Goal: Task Accomplishment & Management: Use online tool/utility

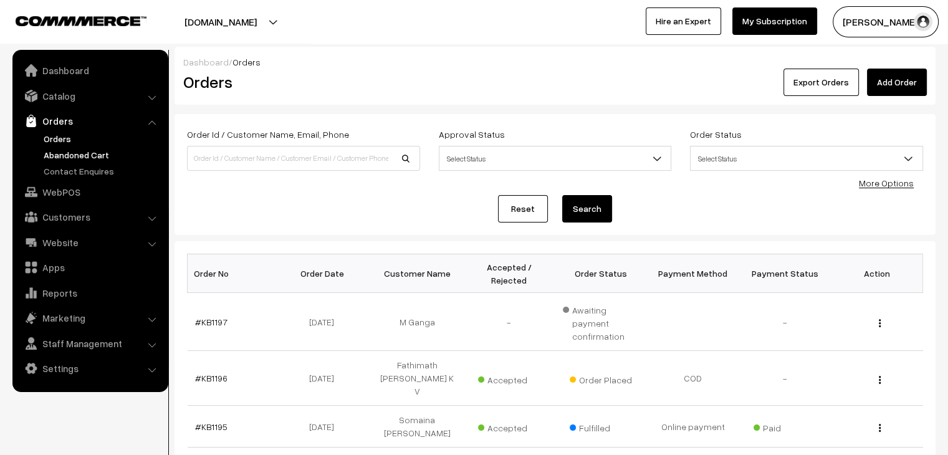
click at [87, 155] on link "Abandoned Cart" at bounding box center [102, 154] width 123 height 13
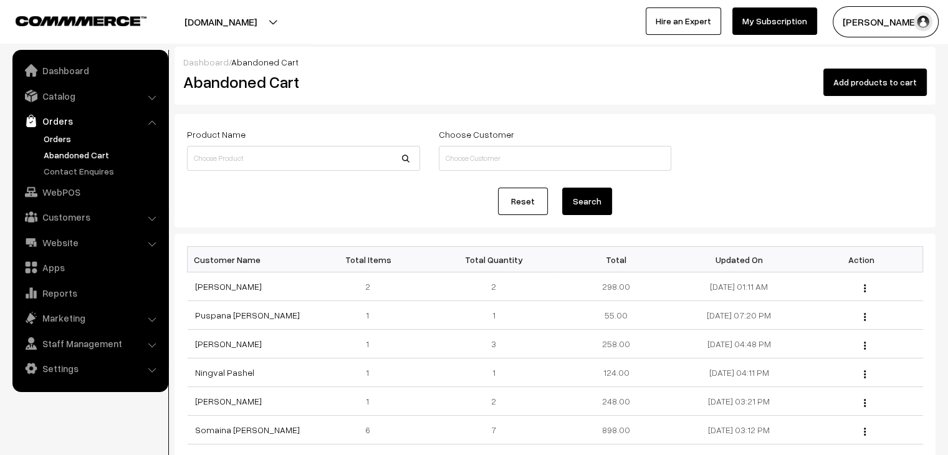
click at [70, 138] on link "Orders" at bounding box center [102, 138] width 123 height 13
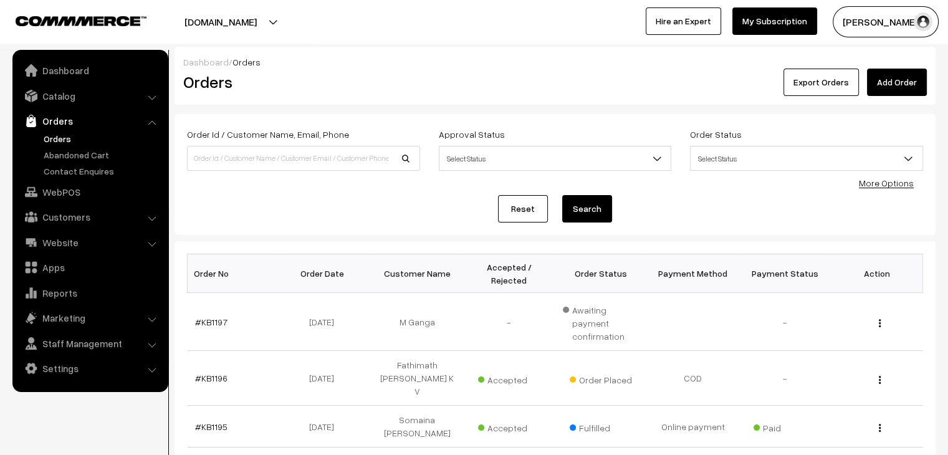
click at [64, 140] on link "Orders" at bounding box center [102, 138] width 123 height 13
click at [91, 155] on link "Abandoned Cart" at bounding box center [102, 154] width 123 height 13
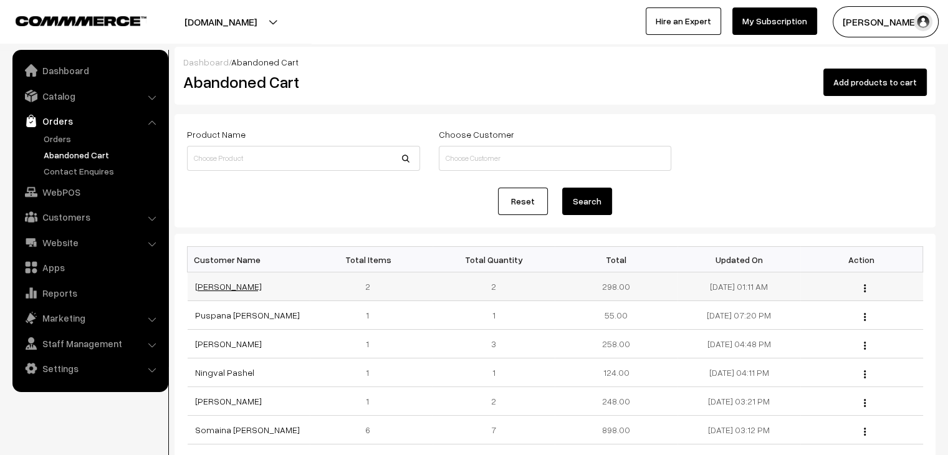
click at [225, 285] on link "Bhargab Barman" at bounding box center [228, 286] width 67 height 11
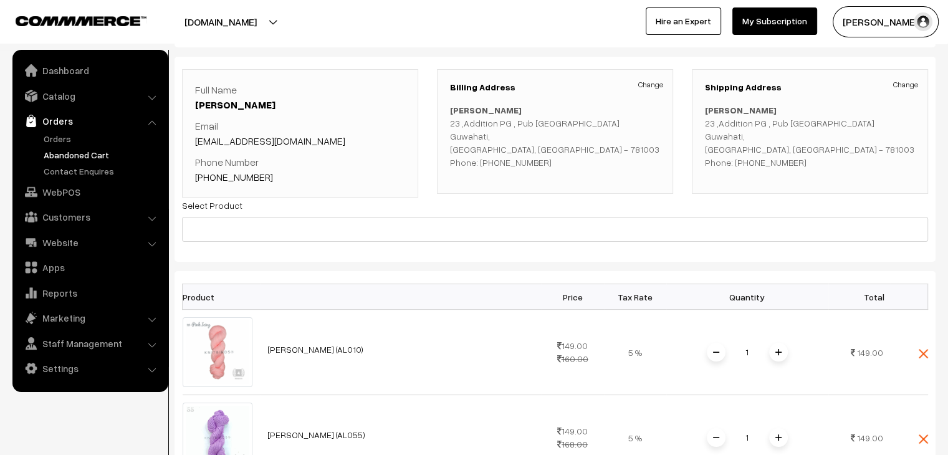
scroll to position [57, 0]
click at [70, 137] on link "Orders" at bounding box center [102, 138] width 123 height 13
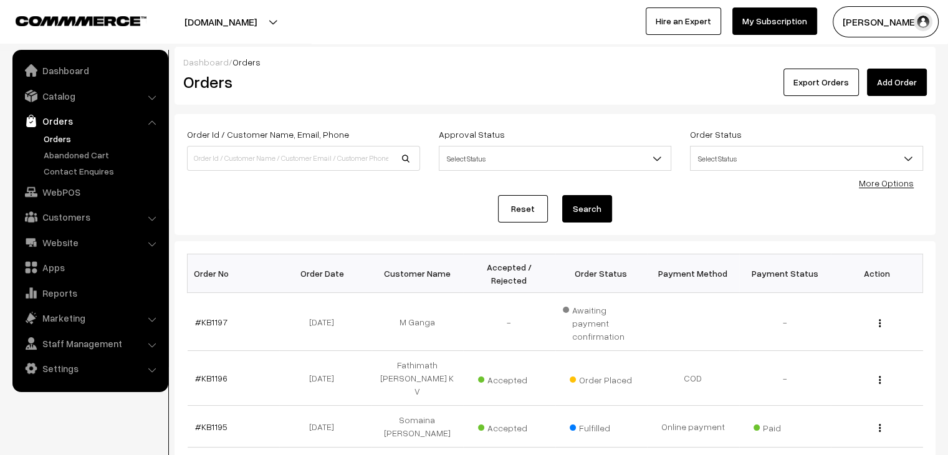
click at [59, 140] on link "Orders" at bounding box center [102, 138] width 123 height 13
click at [72, 150] on link "Abandoned Cart" at bounding box center [102, 154] width 123 height 13
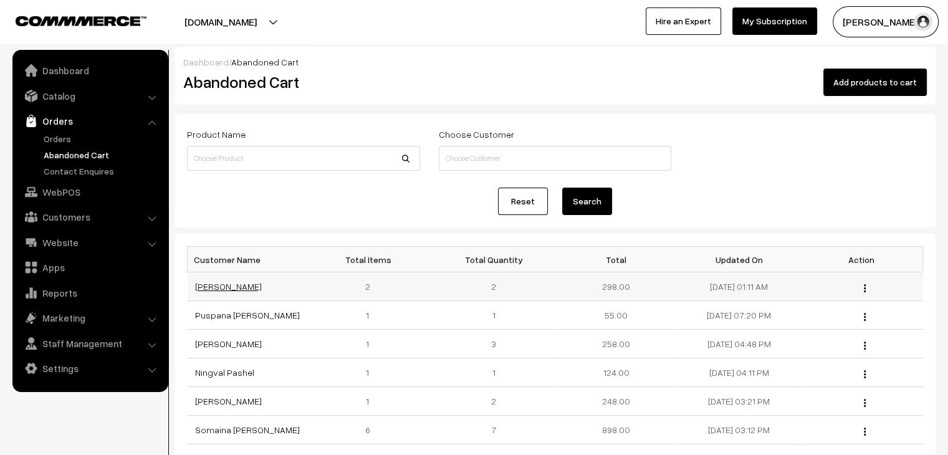
click at [235, 285] on link "[PERSON_NAME]" at bounding box center [228, 286] width 67 height 11
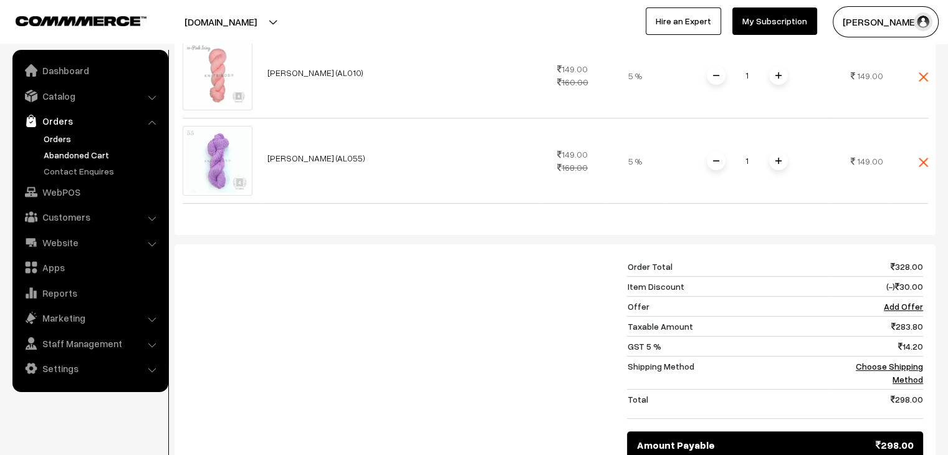
click at [55, 138] on link "Orders" at bounding box center [102, 138] width 123 height 13
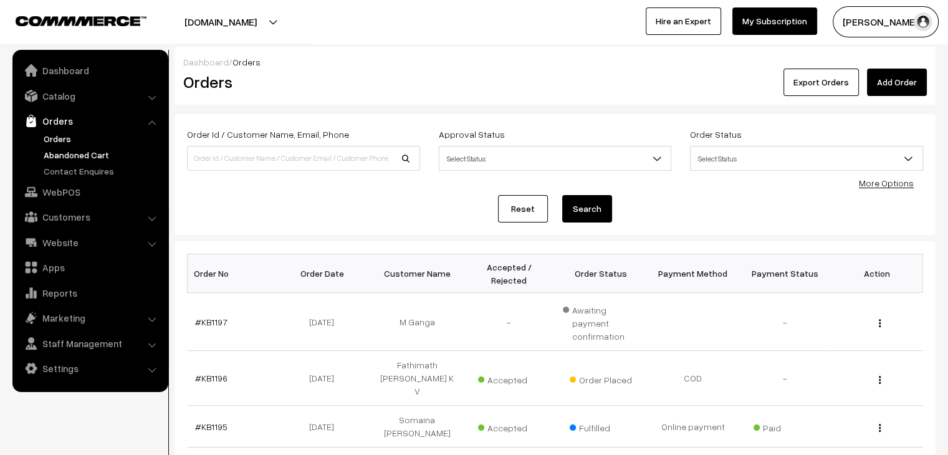
click at [62, 155] on link "Abandoned Cart" at bounding box center [102, 154] width 123 height 13
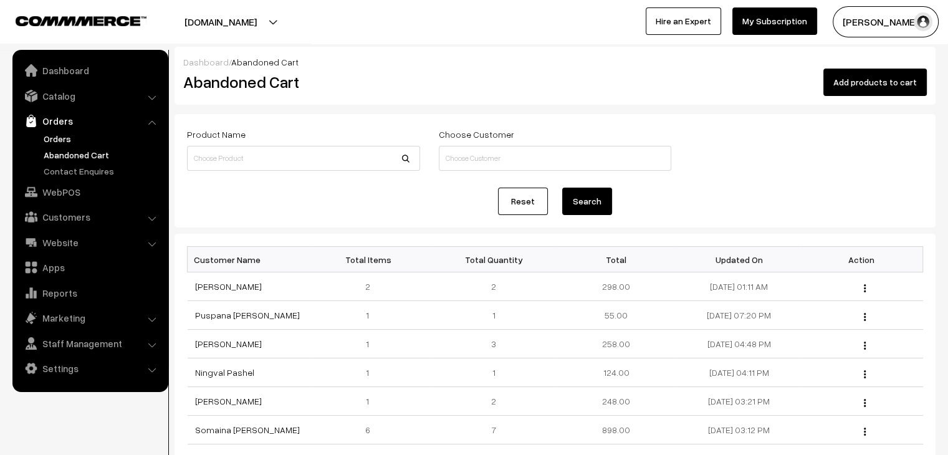
click at [100, 133] on link "Orders" at bounding box center [102, 138] width 123 height 13
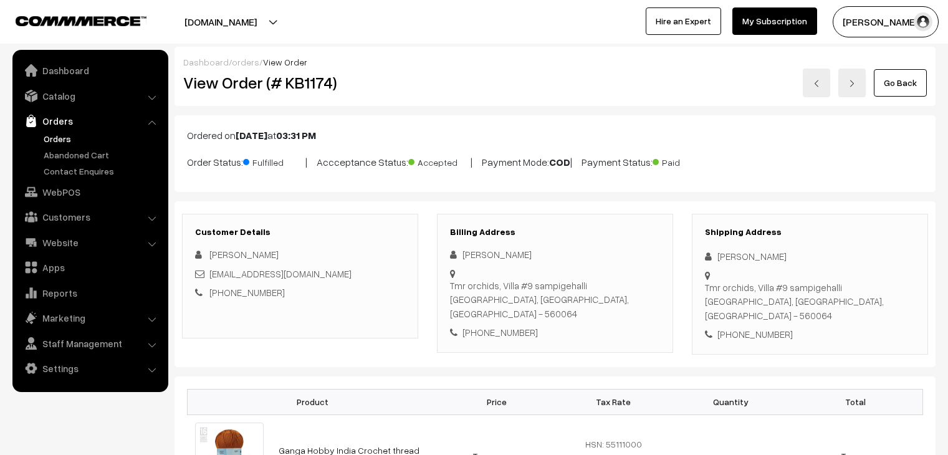
click at [55, 143] on link "Orders" at bounding box center [102, 138] width 123 height 13
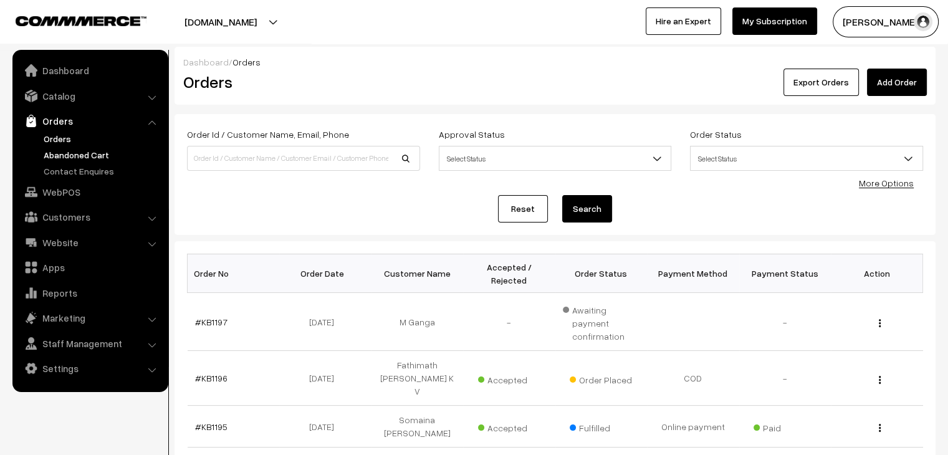
click at [113, 150] on link "Abandoned Cart" at bounding box center [102, 154] width 123 height 13
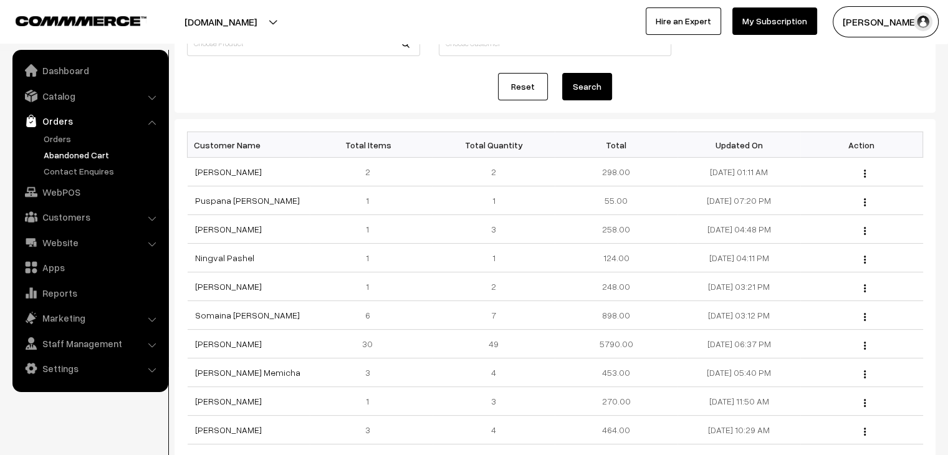
scroll to position [115, 0]
click at [227, 313] on link "Somaina [PERSON_NAME]" at bounding box center [247, 315] width 105 height 11
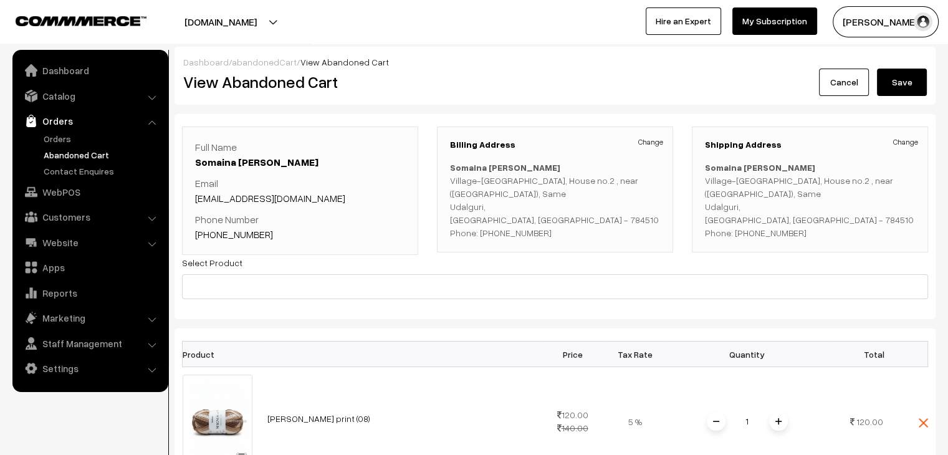
click at [249, 60] on link "abandonedCart" at bounding box center [264, 62] width 65 height 11
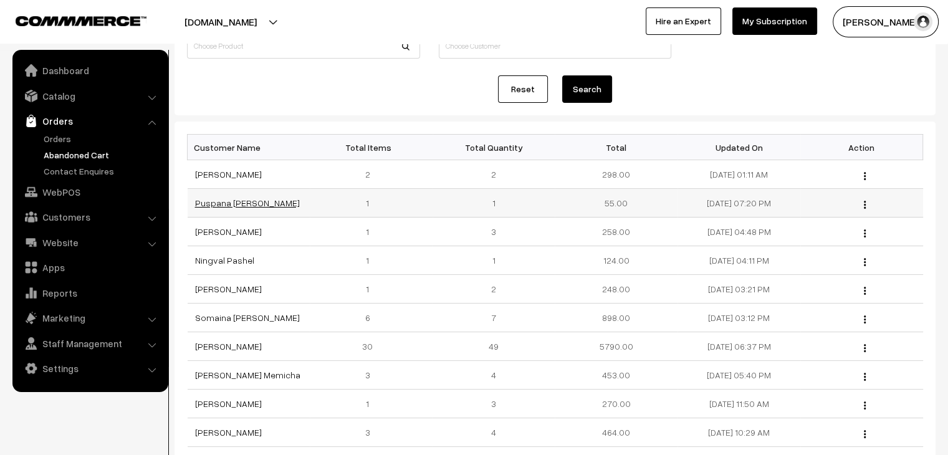
click at [222, 202] on td "Puspana [PERSON_NAME]" at bounding box center [249, 203] width 123 height 29
click at [222, 202] on link "Puspana [PERSON_NAME]" at bounding box center [247, 203] width 105 height 11
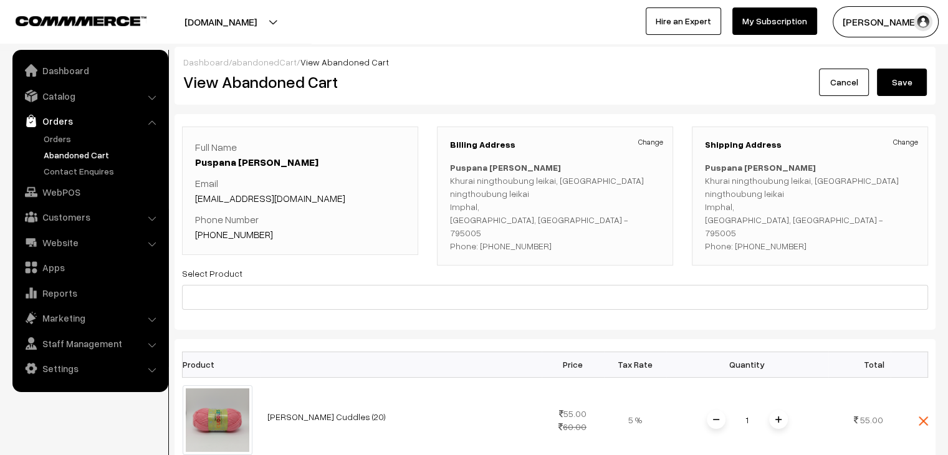
click at [247, 58] on link "abandonedCart" at bounding box center [264, 62] width 65 height 11
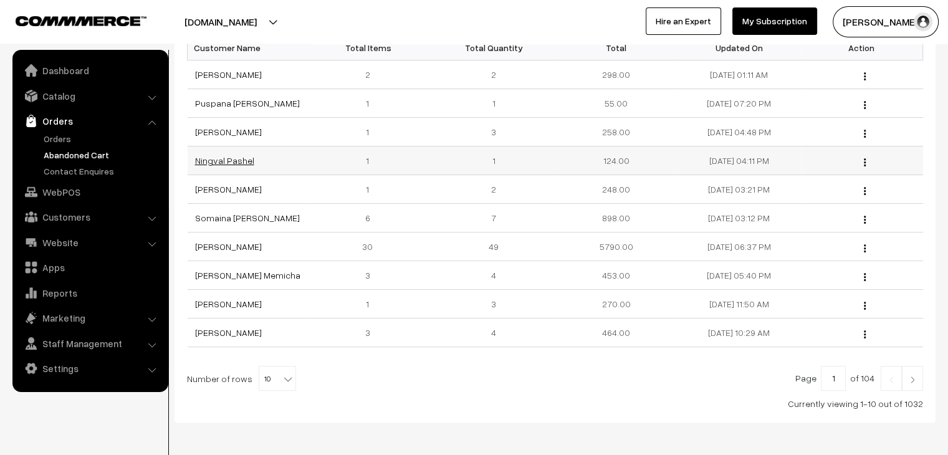
click at [234, 162] on link "Ningval Pashel" at bounding box center [224, 160] width 59 height 11
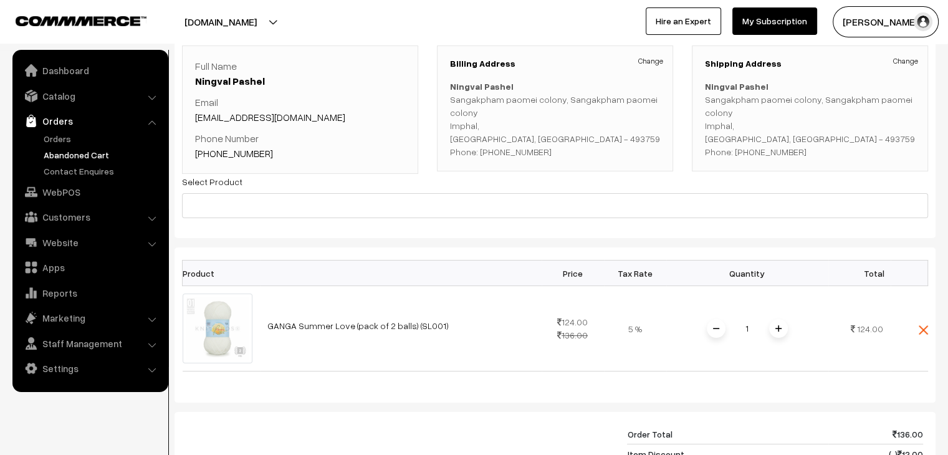
scroll to position [69, 0]
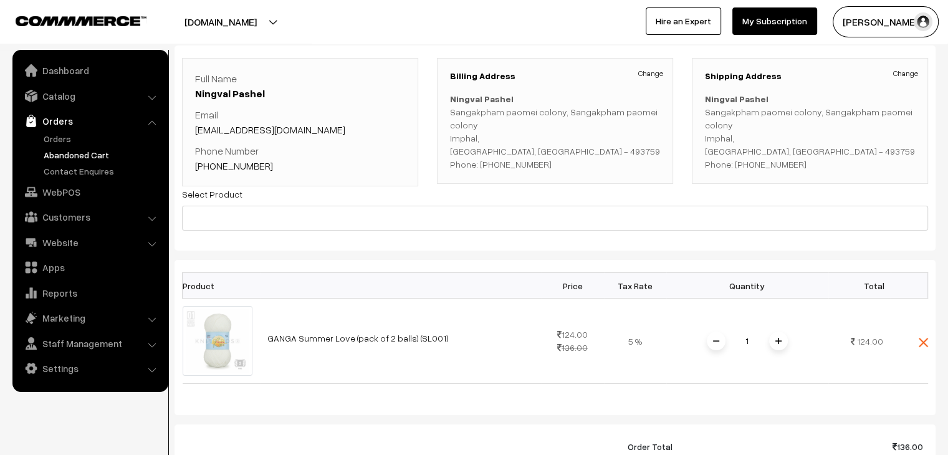
click at [90, 153] on link "Abandoned Cart" at bounding box center [102, 154] width 123 height 13
